Goal: Task Accomplishment & Management: Manage account settings

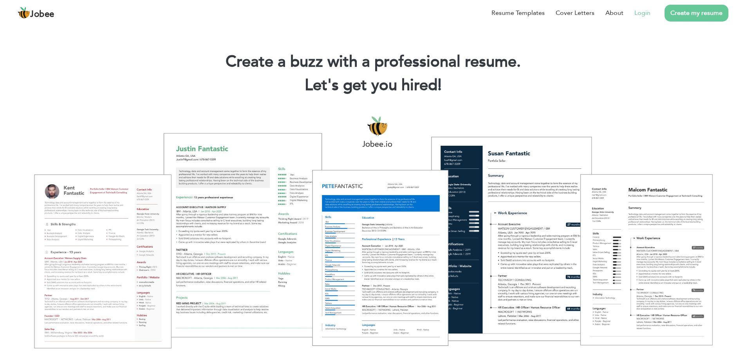
click at [636, 15] on link "Login" at bounding box center [642, 12] width 16 height 9
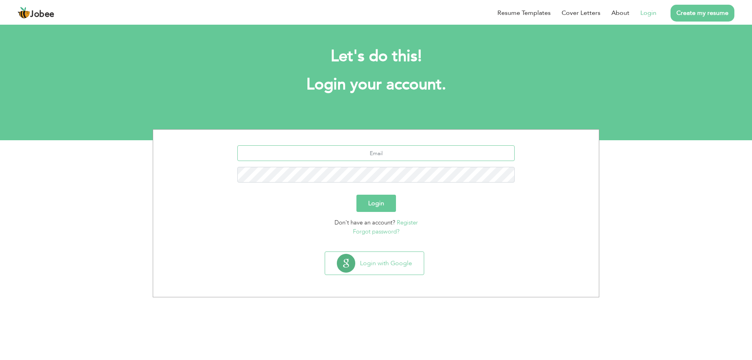
click at [435, 150] on input "text" at bounding box center [376, 153] width 278 height 16
type input "dabir_ahmed@hotmail.com"
click at [356, 195] on button "Login" at bounding box center [376, 203] width 40 height 17
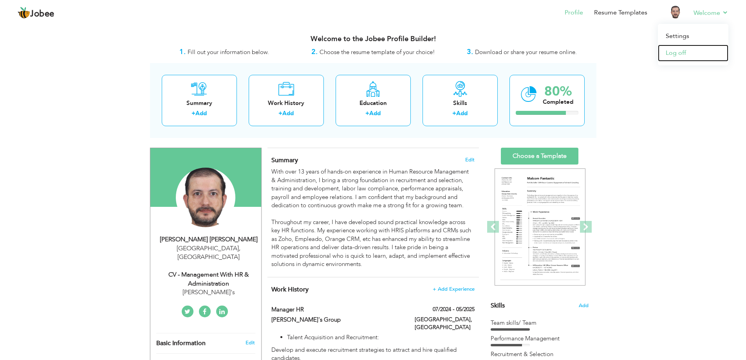
click at [688, 50] on link "Log off" at bounding box center [693, 53] width 70 height 17
